Goal: Task Accomplishment & Management: Manage account settings

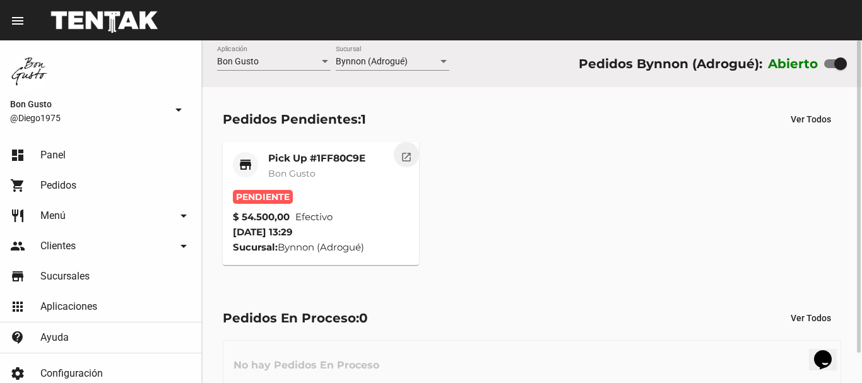
click at [401, 157] on mat-icon "open_in_new" at bounding box center [406, 155] width 11 height 11
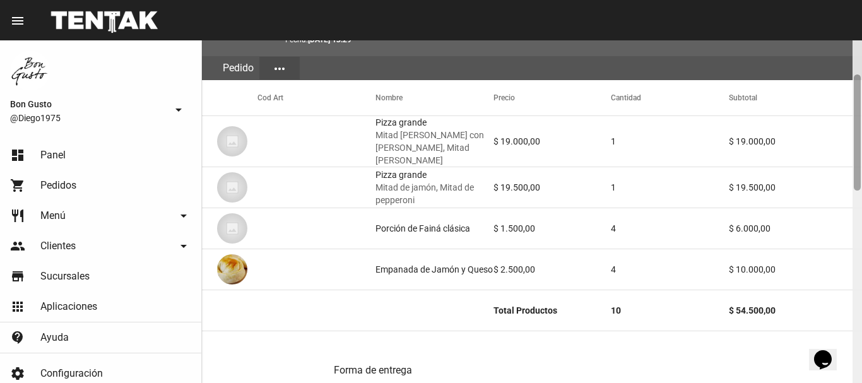
scroll to position [104, 0]
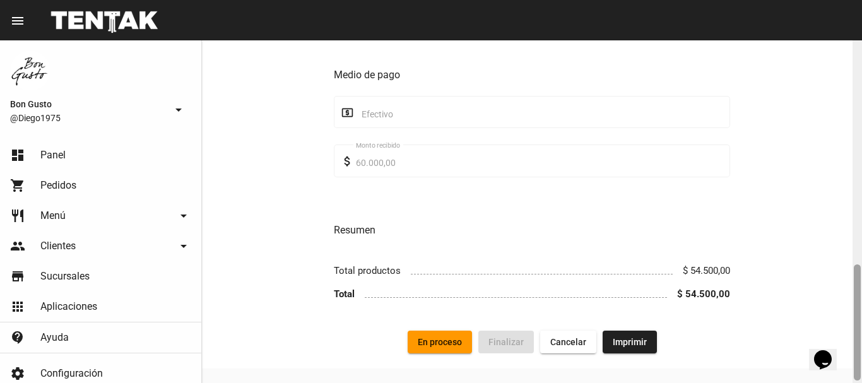
drag, startPoint x: 1668, startPoint y: 437, endPoint x: 827, endPoint y: 343, distance: 845.9
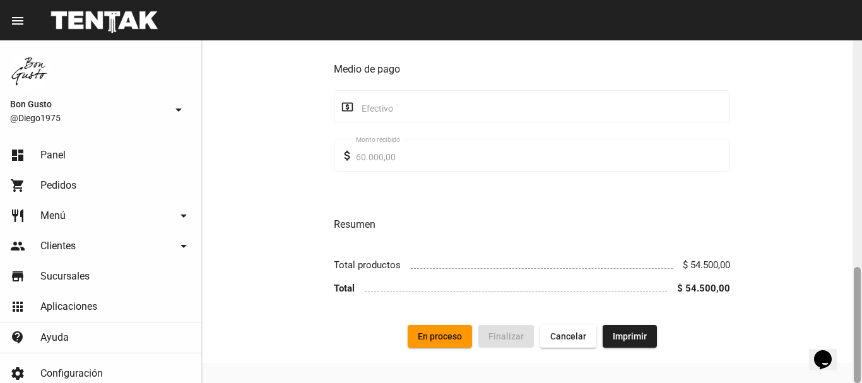
scroll to position [651, 0]
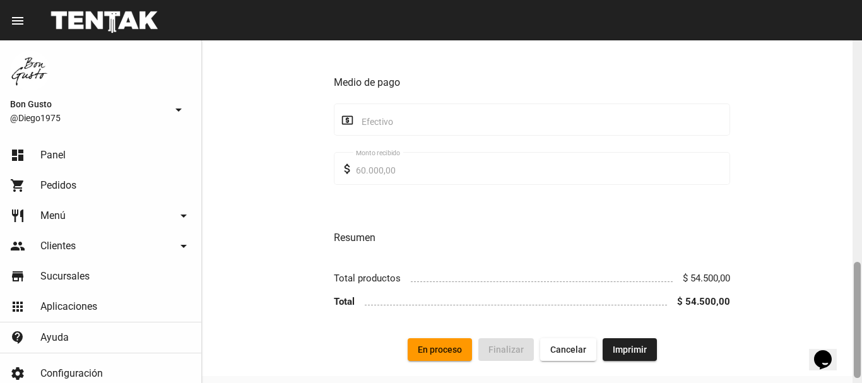
click at [444, 326] on div "Forma de entrega store Pick Up place Bynnon (Adrogué) Sucursal Jorge [STREET_AD…" at bounding box center [532, 60] width 660 height 557
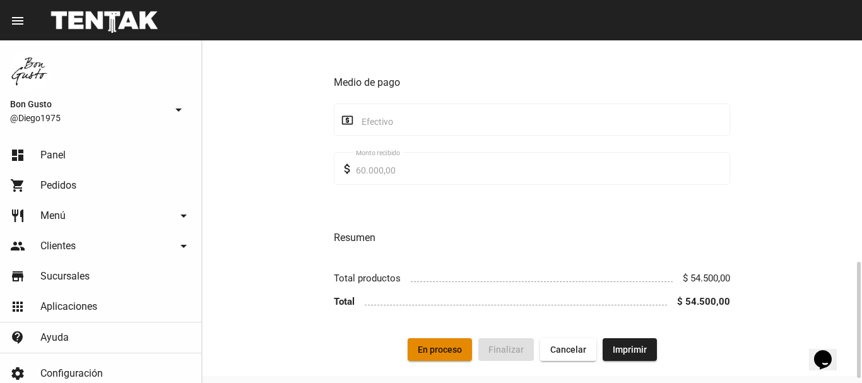
click at [446, 345] on span "En proceso" at bounding box center [440, 350] width 44 height 10
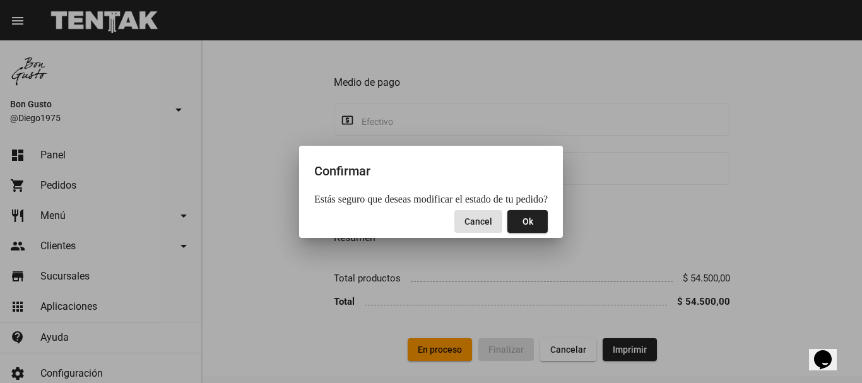
click at [525, 225] on button "Ok" at bounding box center [527, 221] width 40 height 23
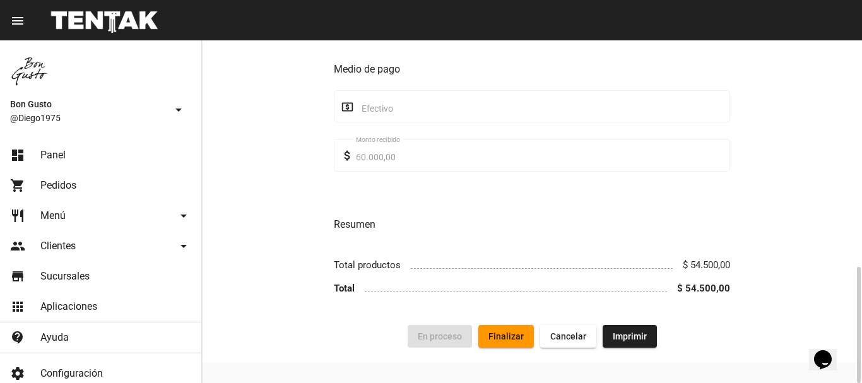
scroll to position [0, 0]
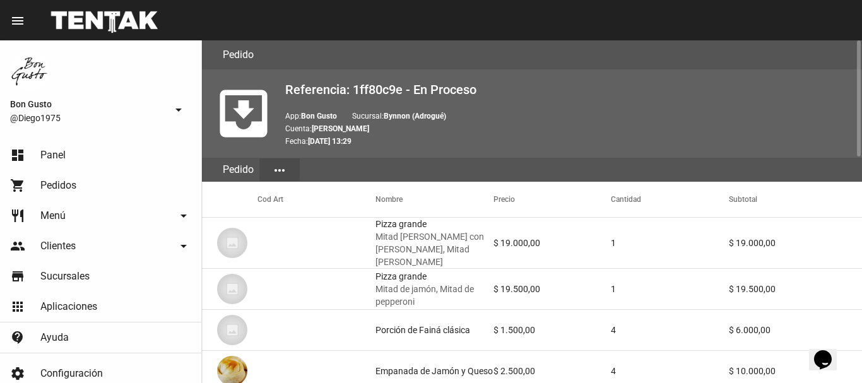
drag, startPoint x: 572, startPoint y: 244, endPoint x: 150, endPoint y: 1, distance: 486.3
drag, startPoint x: 150, startPoint y: 1, endPoint x: 41, endPoint y: 154, distance: 187.8
click at [41, 154] on span "Panel" at bounding box center [52, 155] width 25 height 13
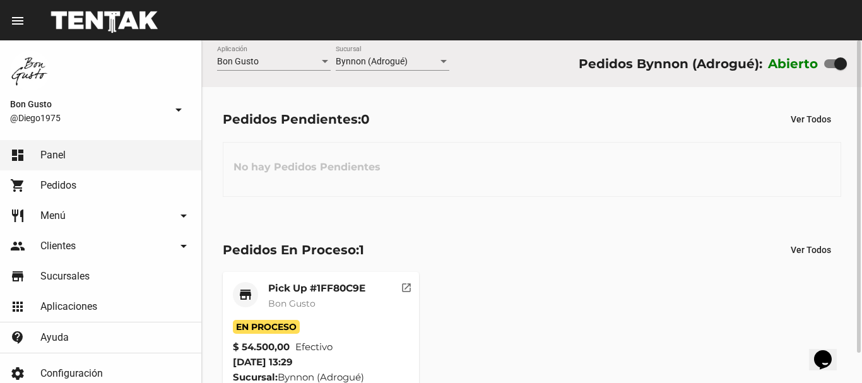
click at [825, 67] on label at bounding box center [835, 63] width 23 height 15
click at [830, 68] on input "checkbox" at bounding box center [830, 68] width 1 height 1
checkbox input "false"
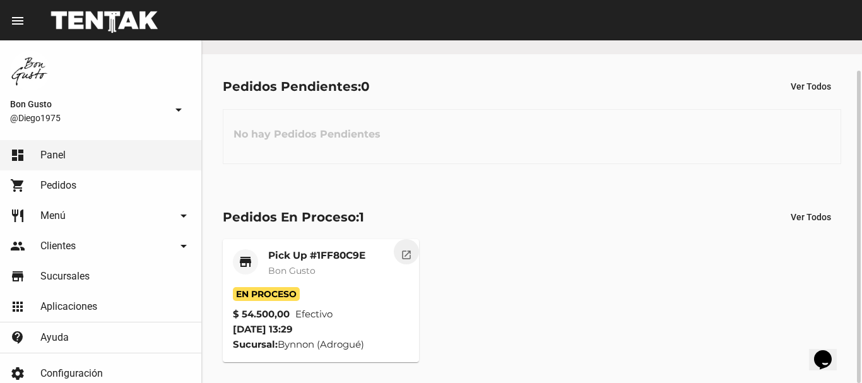
click at [409, 248] on mat-icon "open_in_new" at bounding box center [406, 252] width 11 height 11
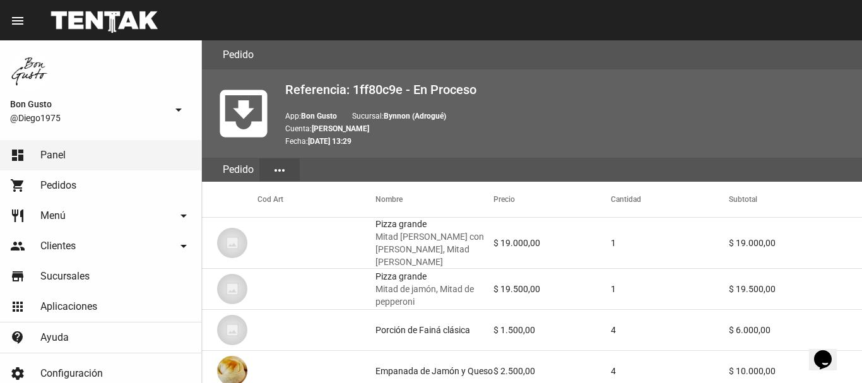
scroll to position [665, 0]
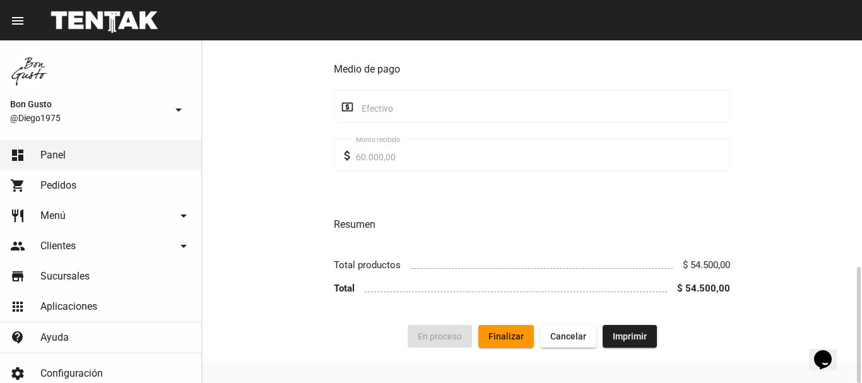
click at [514, 331] on span "Finalizar" at bounding box center [506, 336] width 35 height 10
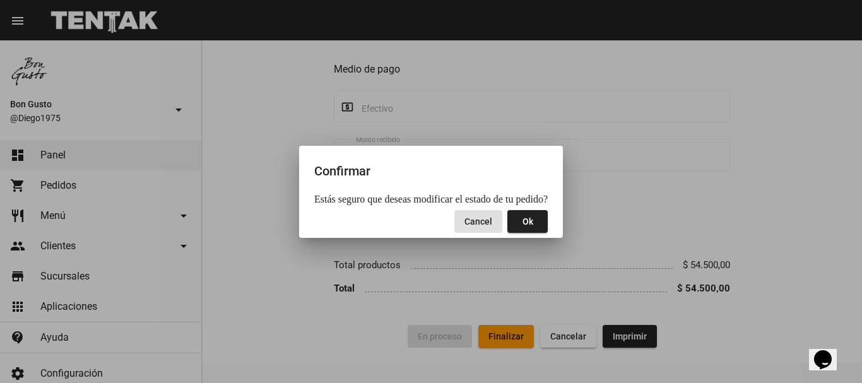
click at [518, 216] on button "Ok" at bounding box center [527, 221] width 40 height 23
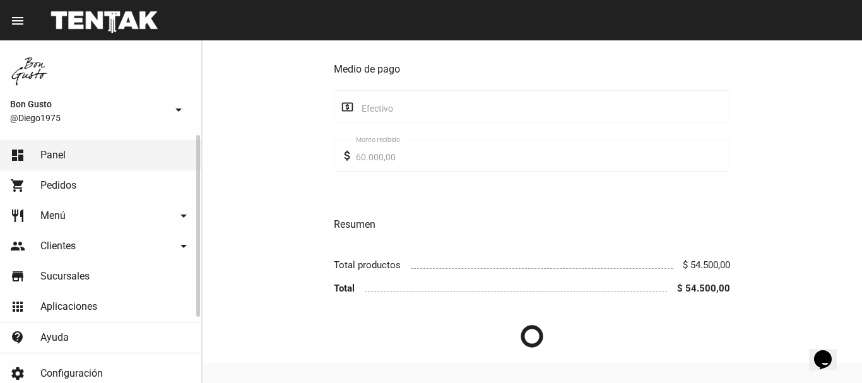
click at [117, 148] on link "dashboard Panel" at bounding box center [100, 155] width 201 height 30
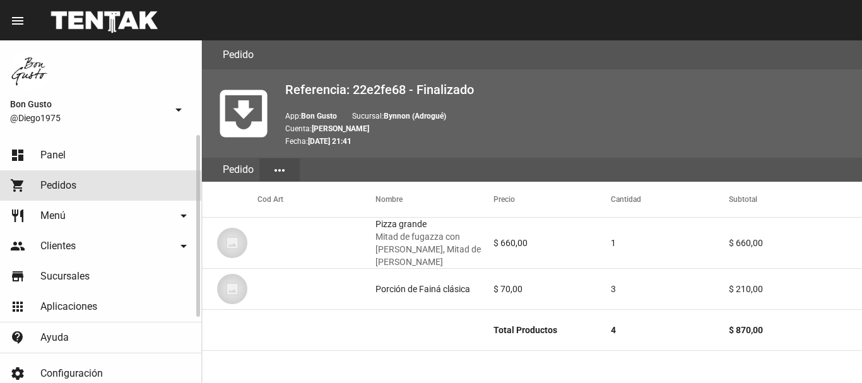
click at [95, 173] on link "shopping_cart Pedidos" at bounding box center [100, 185] width 201 height 30
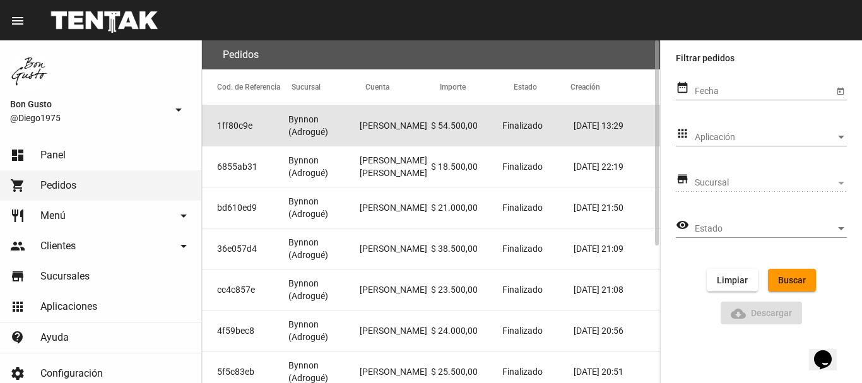
click at [442, 129] on mat-cell "$ 54.500,00" at bounding box center [466, 125] width 71 height 40
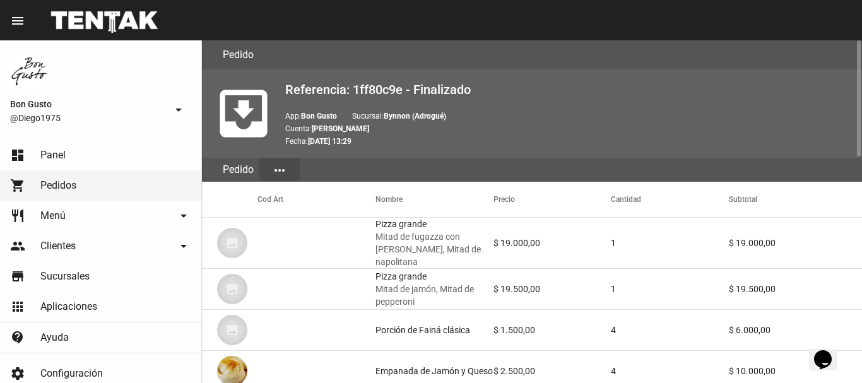
scroll to position [665, 0]
